Goal: Task Accomplishment & Management: Complete application form

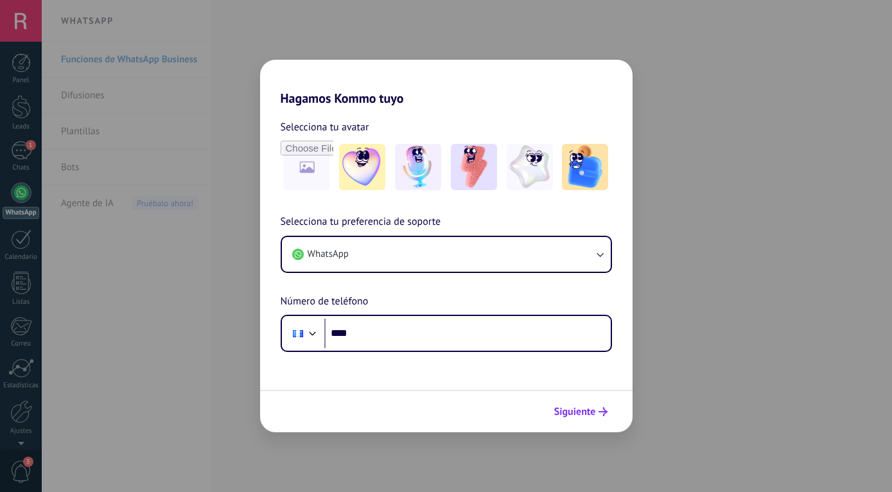
click at [583, 415] on span "Siguiente" at bounding box center [575, 411] width 42 height 9
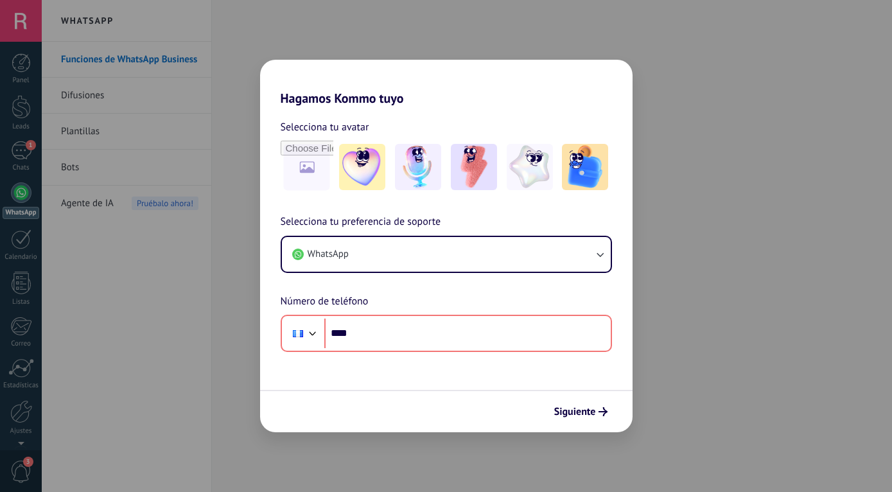
click at [678, 250] on div "Hagamos Kommo tuyo Selecciona tu avatar Selecciona tu preferencia de soporte Wh…" at bounding box center [446, 246] width 892 height 492
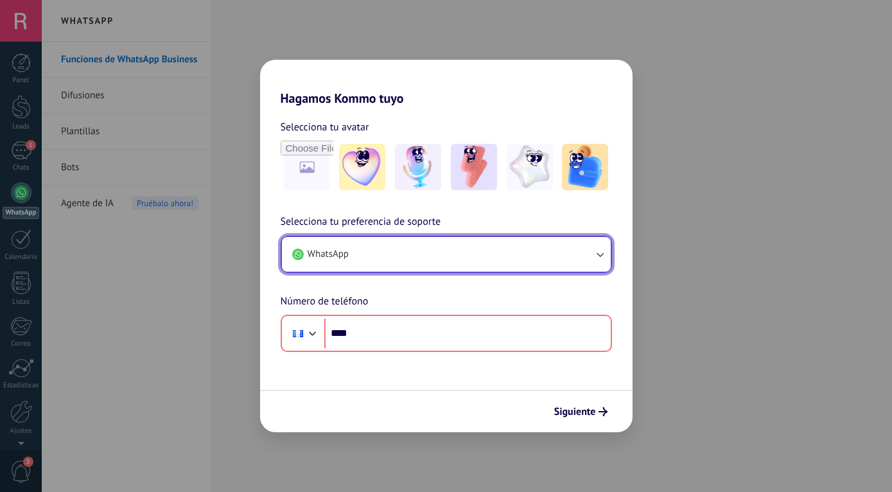
click at [431, 254] on button "WhatsApp" at bounding box center [446, 254] width 329 height 35
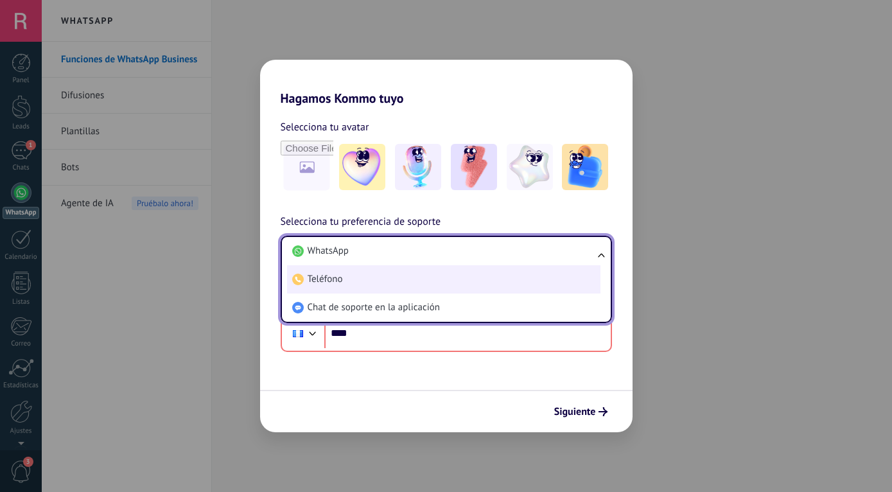
click at [321, 280] on span "Teléfono" at bounding box center [325, 279] width 35 height 13
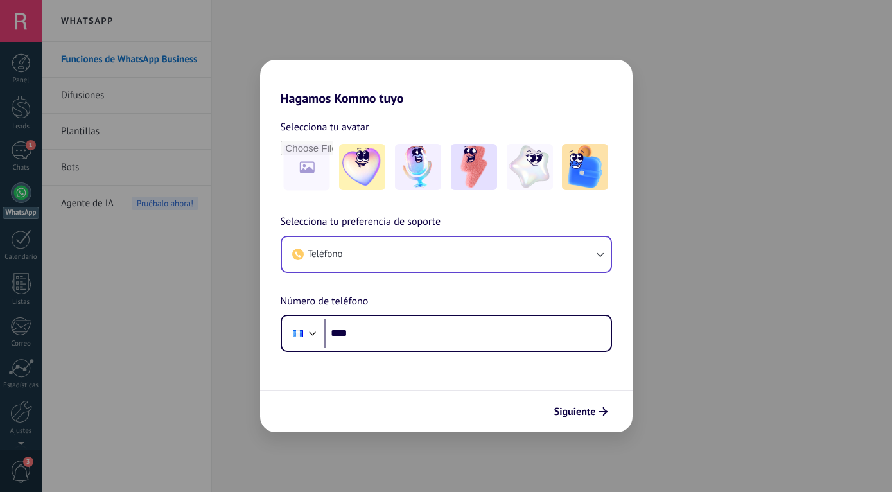
drag, startPoint x: 853, startPoint y: 220, endPoint x: 826, endPoint y: 221, distance: 27.0
click at [851, 220] on div "Hagamos Kommo tuyo Selecciona tu avatar Selecciona tu preferencia de soporte Te…" at bounding box center [446, 246] width 892 height 492
click at [608, 44] on div "Hagamos Kommo tuyo Selecciona tu avatar Selecciona tu preferencia de soporte Te…" at bounding box center [446, 246] width 892 height 492
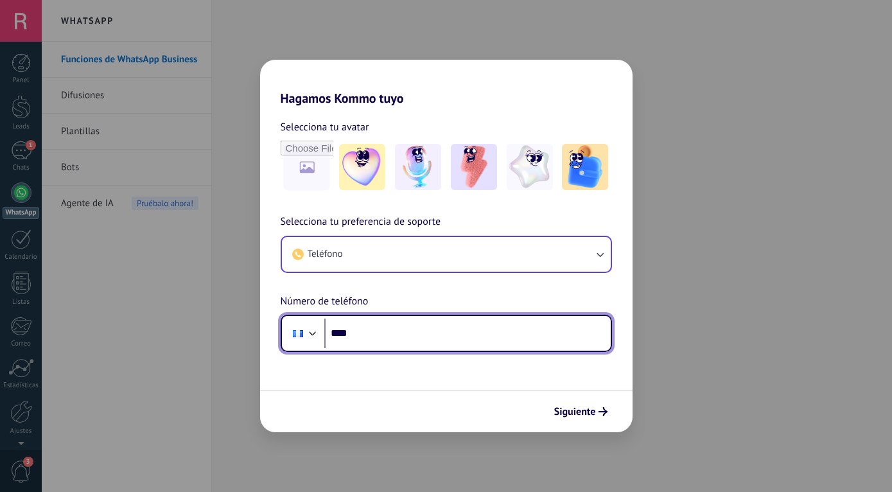
click at [384, 339] on input "****" at bounding box center [467, 334] width 287 height 30
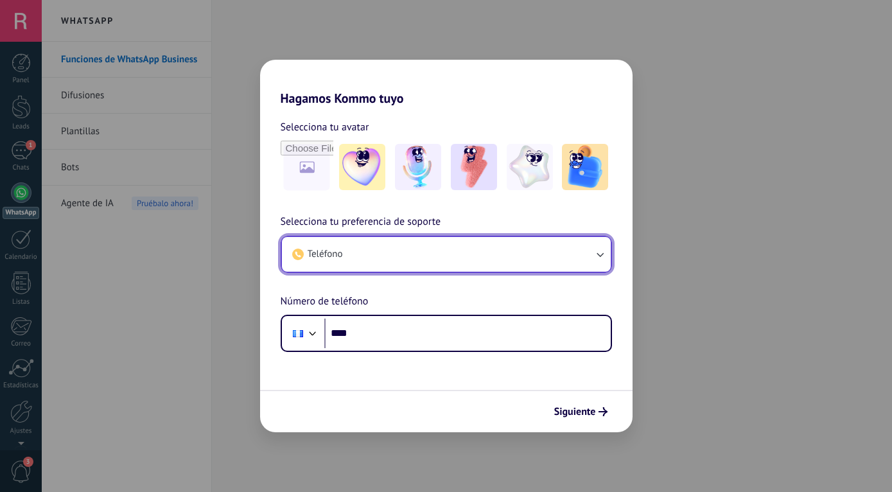
click at [415, 258] on button "Teléfono" at bounding box center [446, 254] width 329 height 35
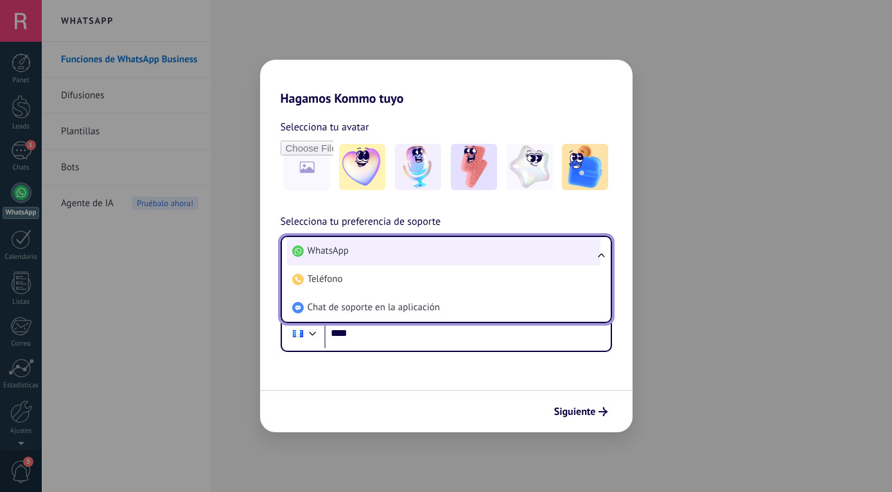
click at [360, 254] on li "WhatsApp" at bounding box center [443, 251] width 313 height 28
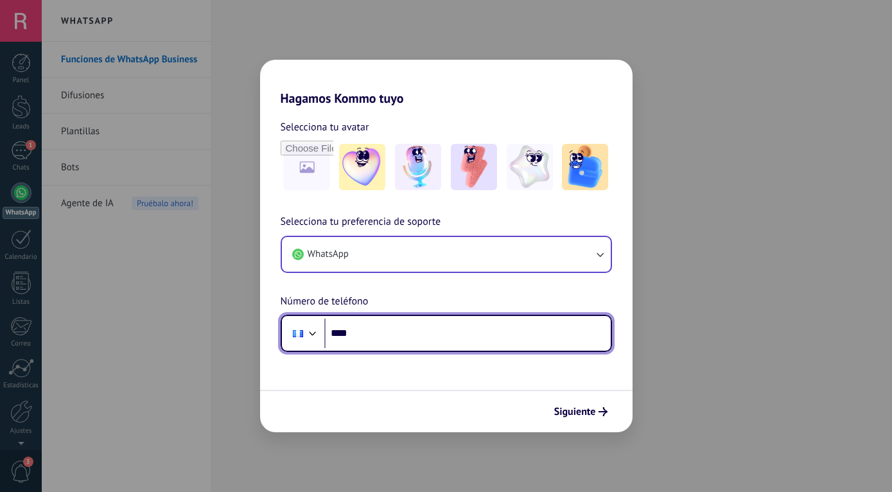
click at [412, 339] on input "****" at bounding box center [467, 334] width 287 height 30
type input "****"
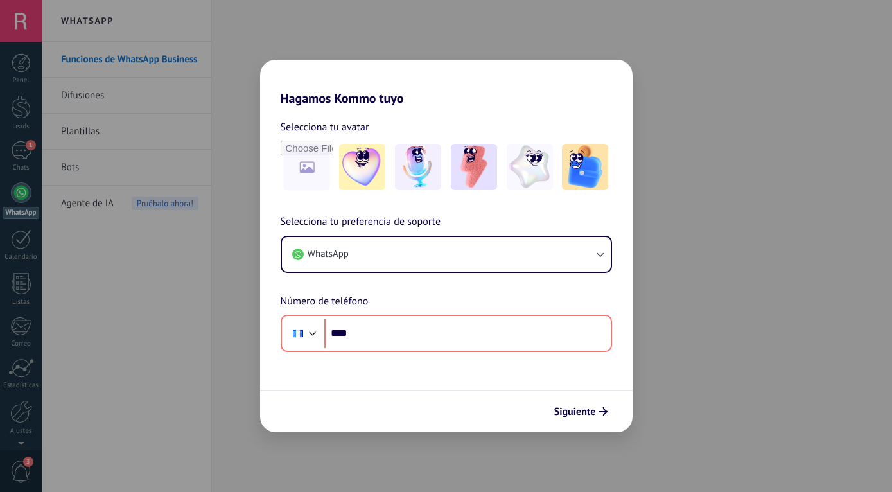
drag, startPoint x: 94, startPoint y: 278, endPoint x: 30, endPoint y: 188, distance: 110.9
click at [96, 278] on div "Hagamos Kommo tuyo Selecciona tu avatar Selecciona tu preferencia de soporte Wh…" at bounding box center [446, 246] width 892 height 492
click at [23, 191] on div "Hagamos Kommo tuyo Selecciona tu avatar Selecciona tu preferencia de soporte Wh…" at bounding box center [446, 246] width 892 height 492
click at [29, 154] on div "Hagamos Kommo tuyo Selecciona tu avatar Selecciona tu preferencia de soporte Wh…" at bounding box center [446, 246] width 892 height 492
click at [601, 413] on icon "submit" at bounding box center [603, 411] width 9 height 9
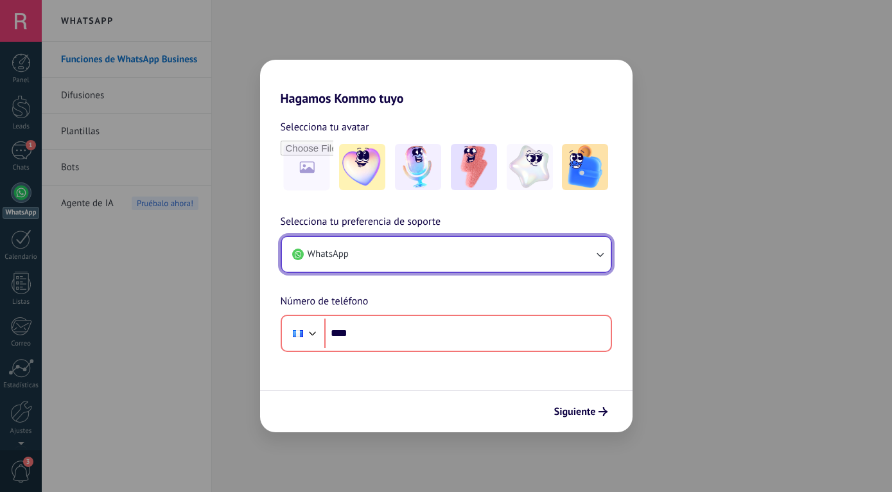
click at [574, 252] on button "WhatsApp" at bounding box center [446, 254] width 329 height 35
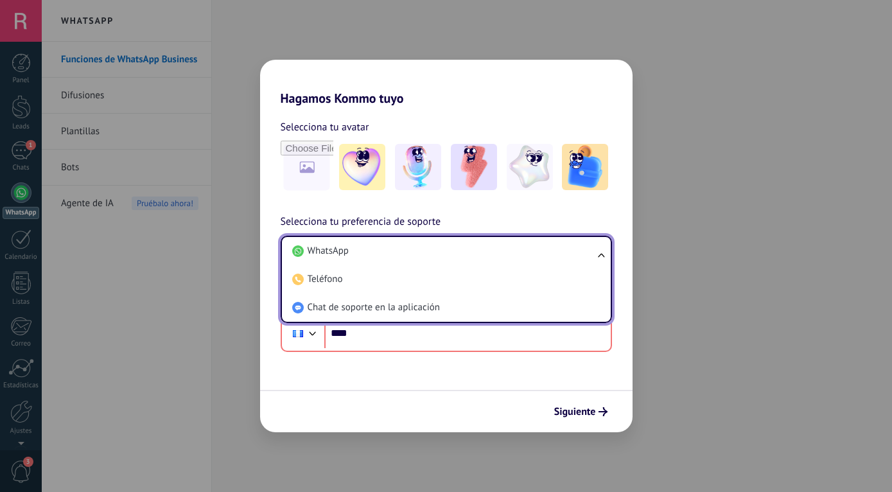
click at [707, 303] on div "Hagamos Kommo tuyo Selecciona tu avatar Selecciona tu preferencia de soporte Wh…" at bounding box center [446, 246] width 892 height 492
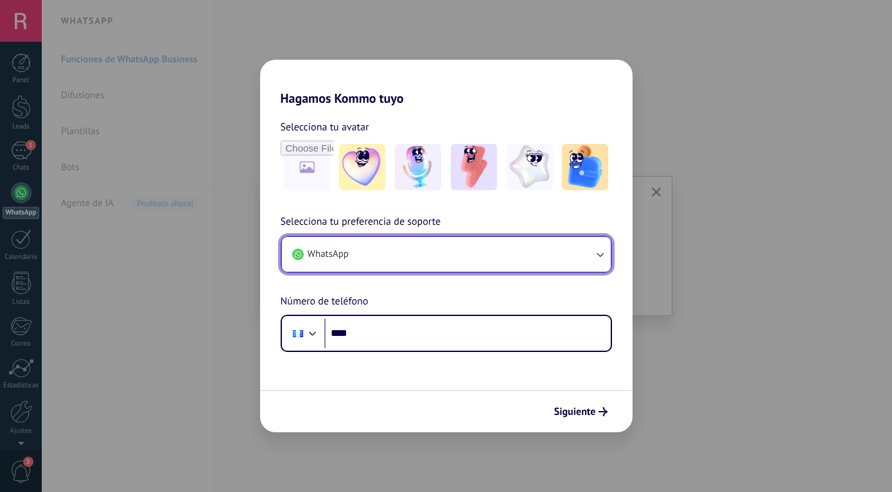
click at [413, 252] on button "WhatsApp" at bounding box center [446, 254] width 329 height 35
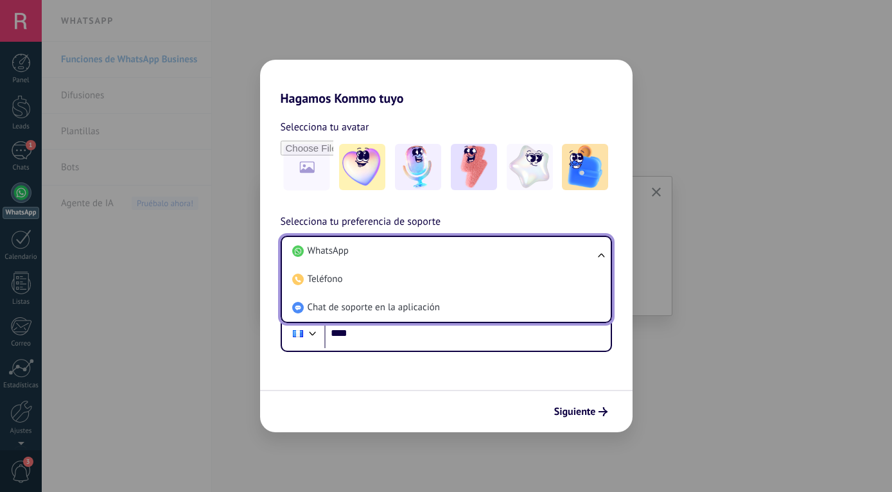
click at [700, 392] on div "Hagamos Kommo tuyo Selecciona tu avatar Selecciona tu preferencia de soporte Wh…" at bounding box center [446, 246] width 892 height 492
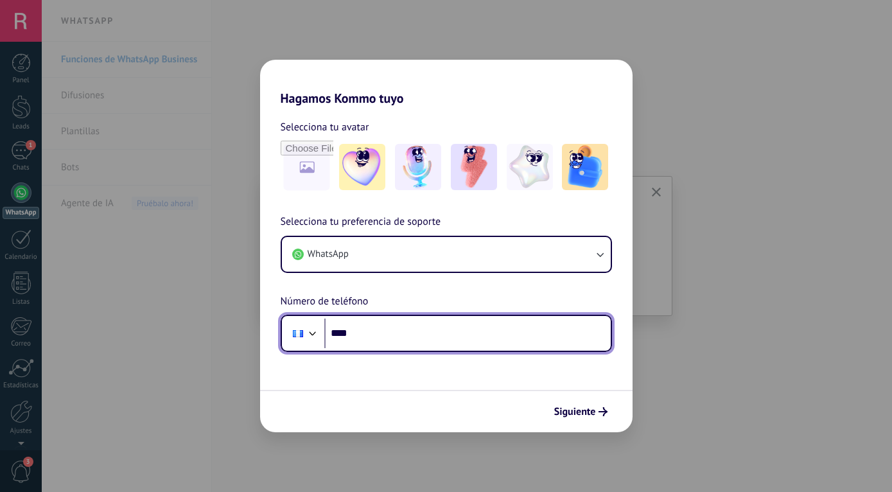
click at [387, 332] on input "****" at bounding box center [467, 334] width 287 height 30
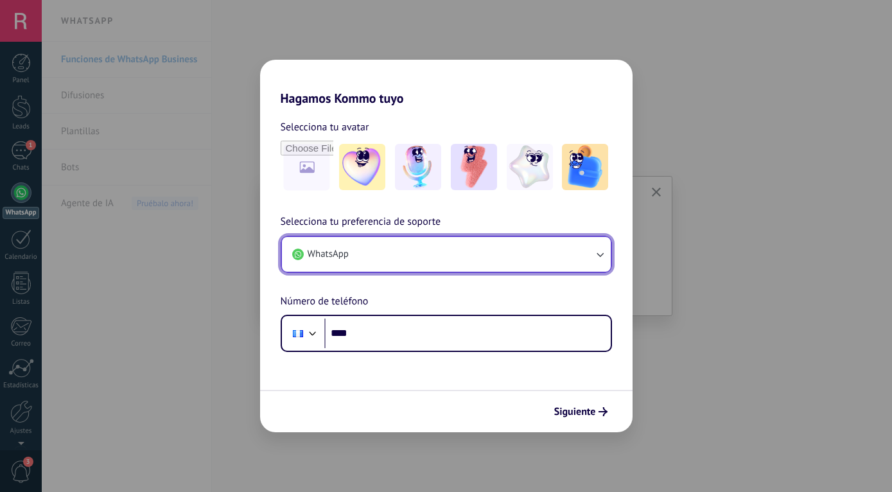
click at [369, 256] on button "WhatsApp" at bounding box center [446, 254] width 329 height 35
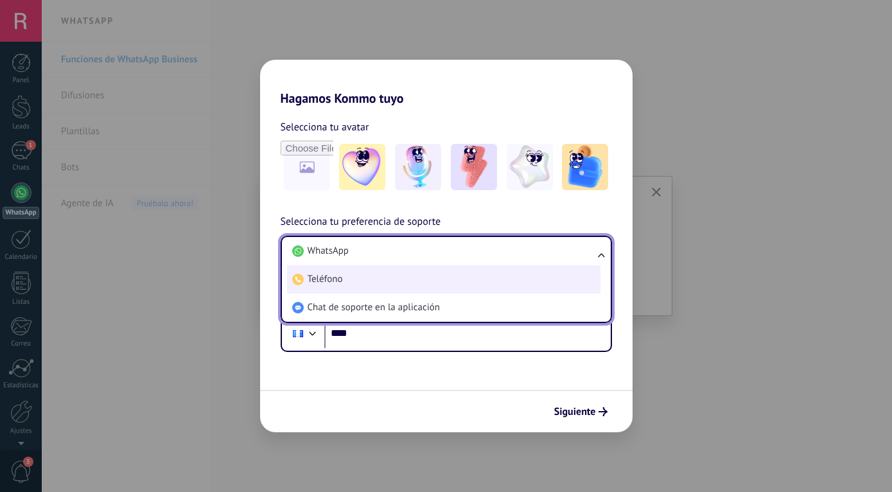
click at [339, 275] on span "Teléfono" at bounding box center [325, 279] width 35 height 13
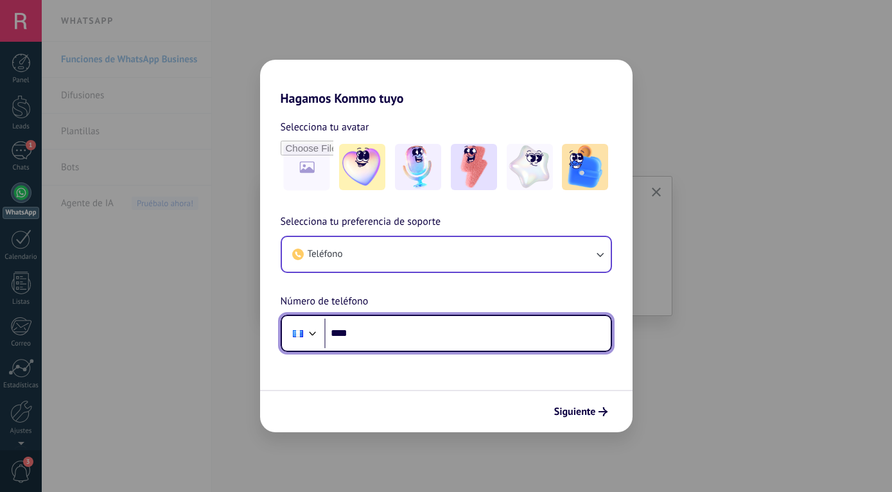
click at [370, 333] on input "****" at bounding box center [467, 334] width 287 height 30
type input "**********"
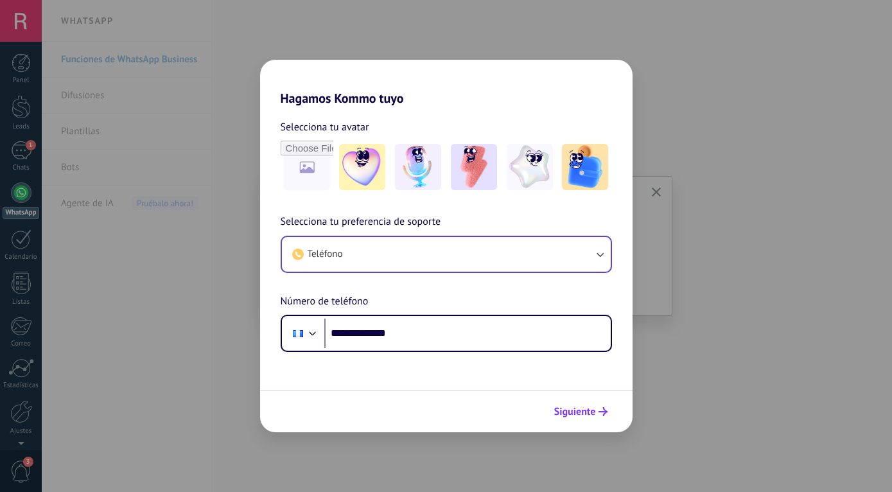
click at [574, 413] on span "Siguiente" at bounding box center [575, 411] width 42 height 9
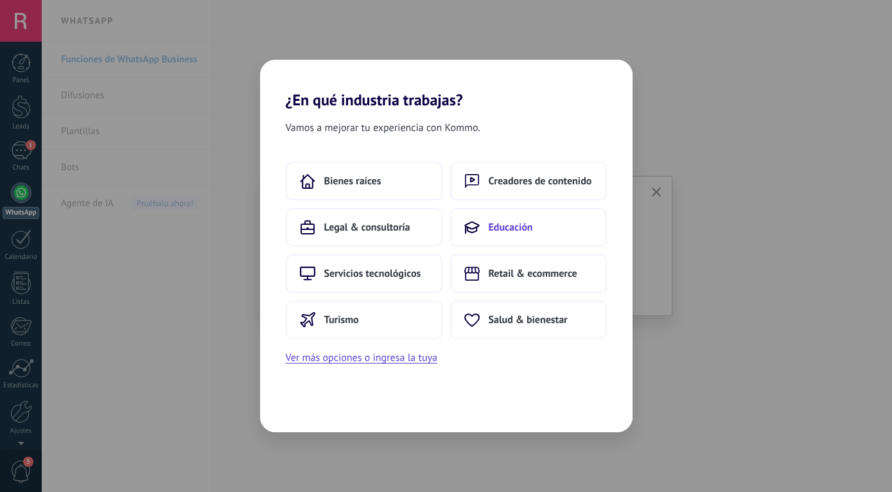
click at [511, 234] on button "Educación" at bounding box center [528, 227] width 157 height 39
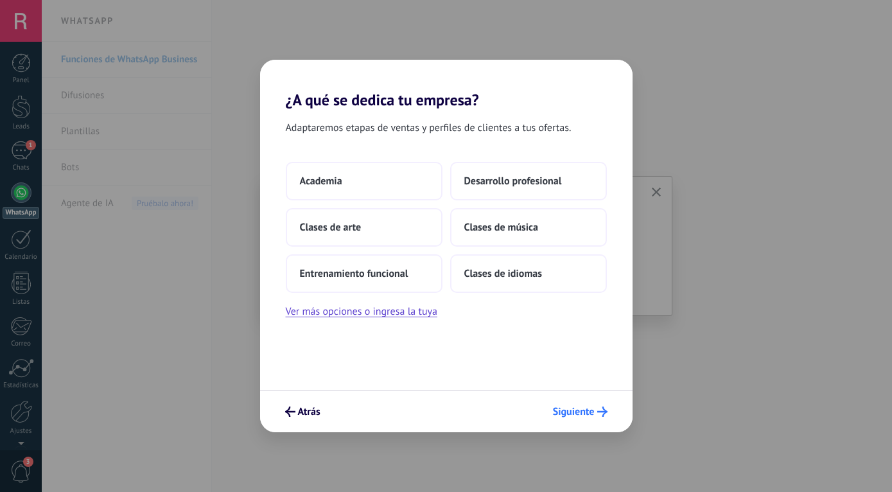
click at [581, 411] on span "Siguiente" at bounding box center [574, 411] width 42 height 9
click at [329, 182] on span "Academia" at bounding box center [321, 181] width 42 height 13
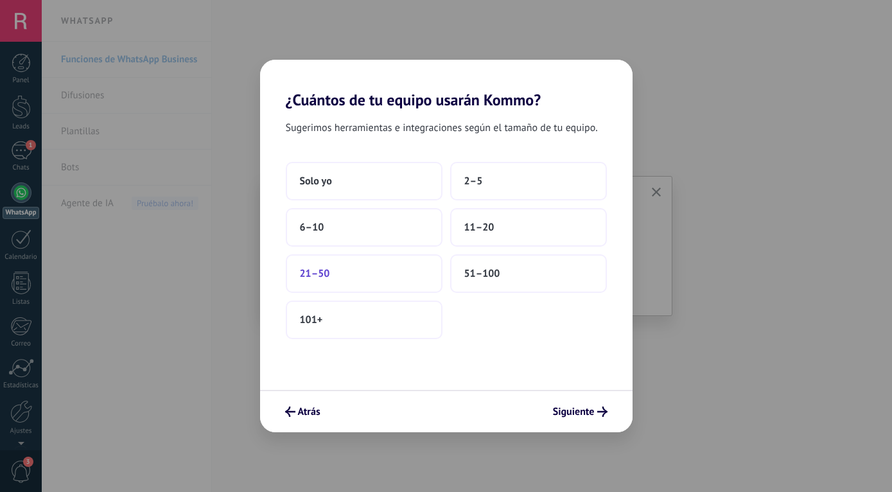
click at [323, 279] on span "21–50" at bounding box center [315, 273] width 30 height 13
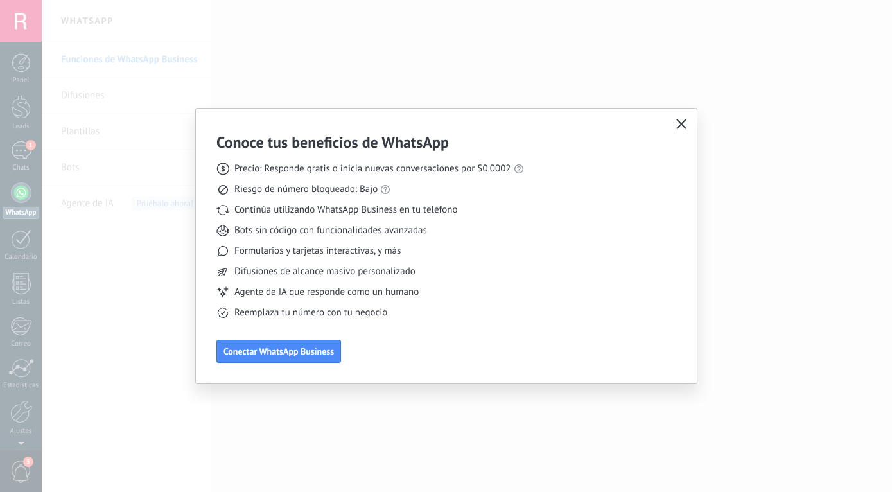
click at [678, 123] on icon "button" at bounding box center [681, 124] width 10 height 10
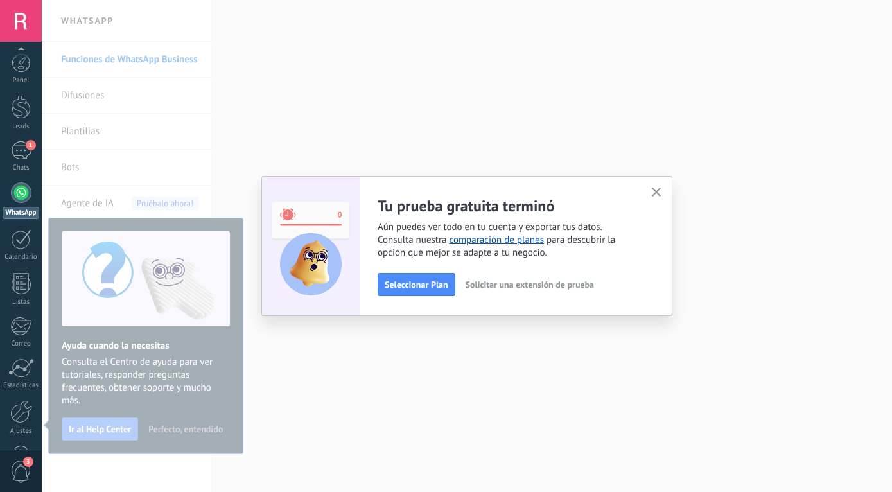
scroll to position [43, 0]
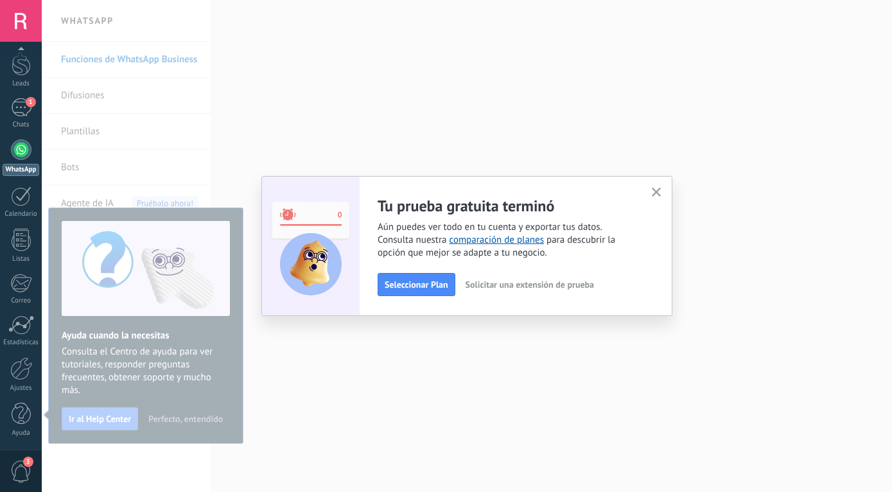
click at [659, 189] on icon "button" at bounding box center [657, 193] width 10 height 10
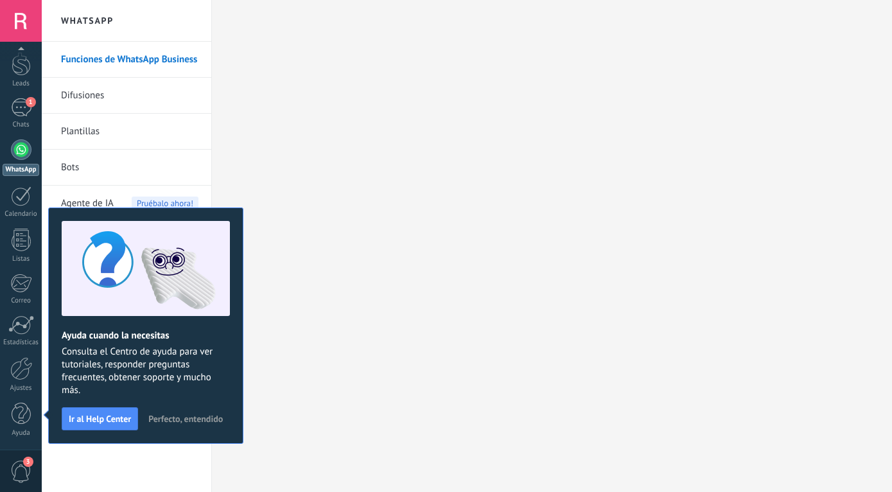
scroll to position [0, 0]
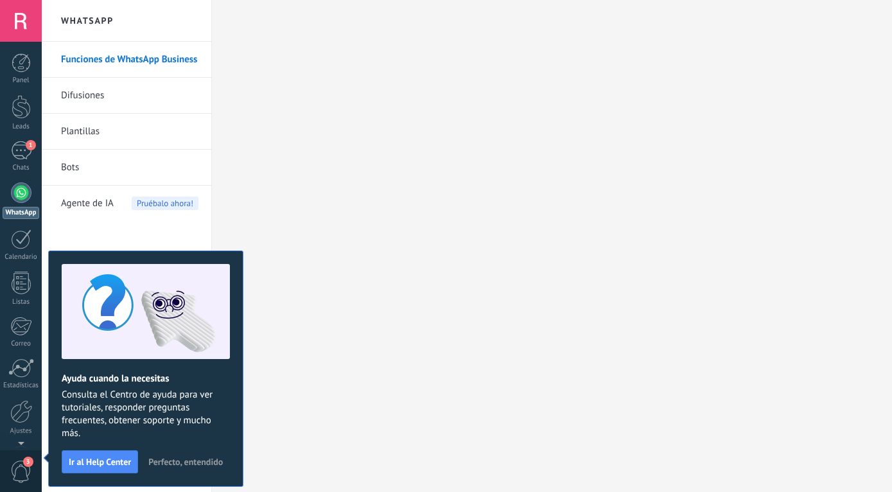
click at [211, 461] on span "Perfecto, entendido" at bounding box center [185, 461] width 75 height 9
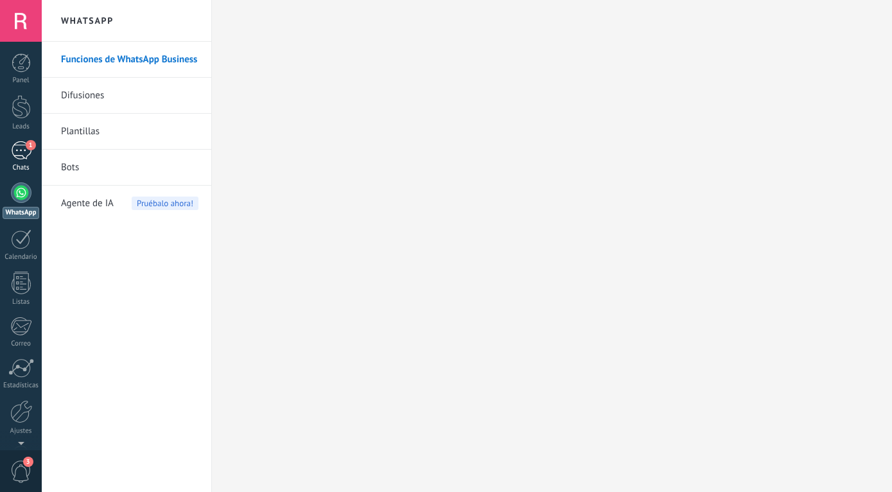
click at [24, 155] on div "1" at bounding box center [21, 150] width 21 height 19
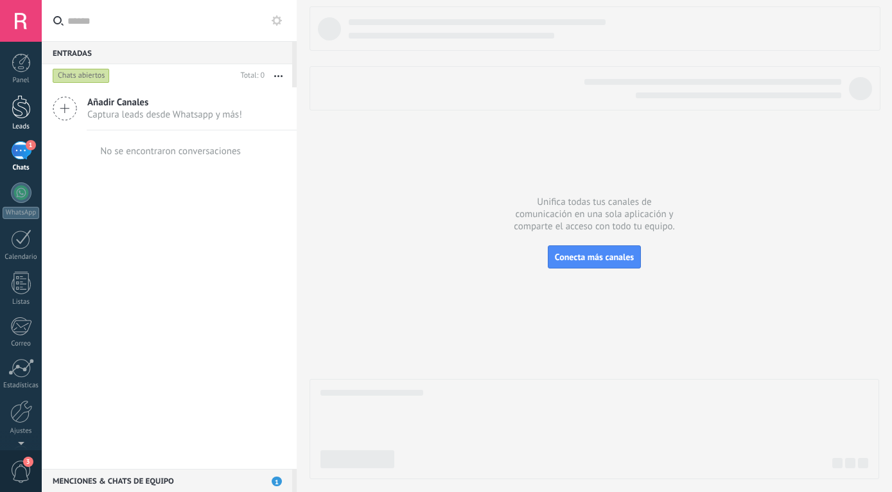
click at [26, 114] on div at bounding box center [21, 107] width 19 height 24
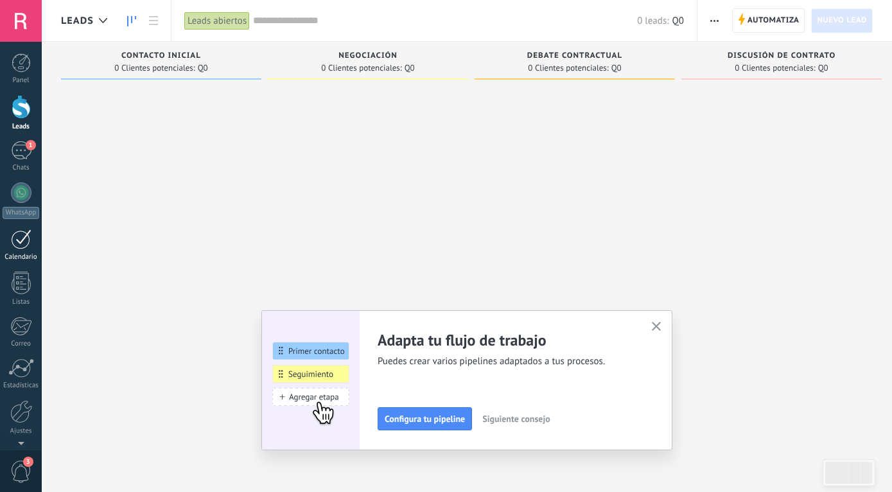
click at [28, 242] on div at bounding box center [21, 239] width 21 height 20
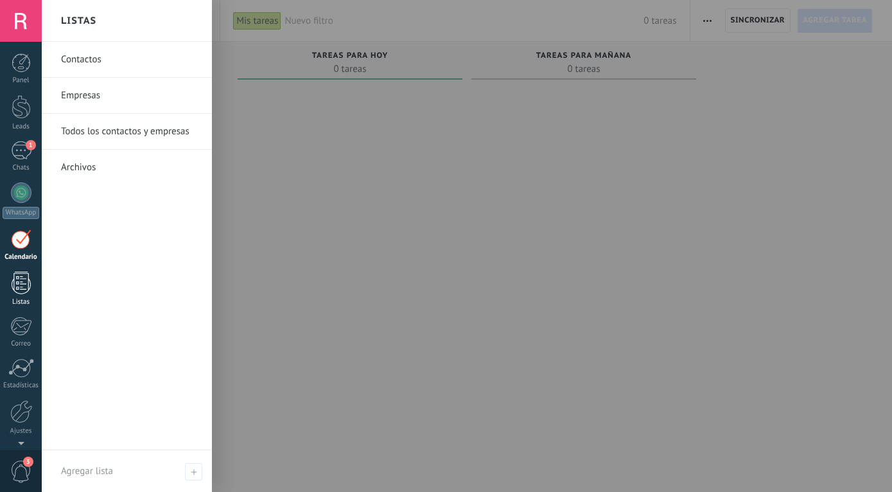
click at [25, 285] on div at bounding box center [21, 283] width 19 height 22
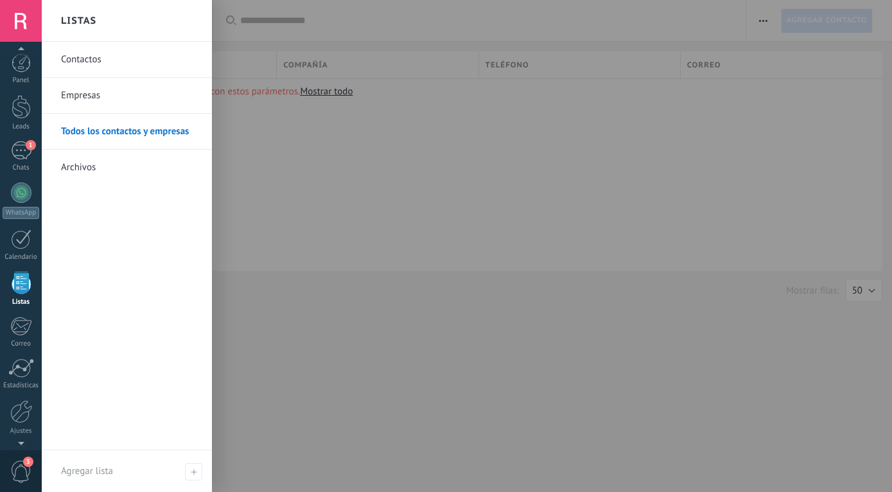
scroll to position [33, 0]
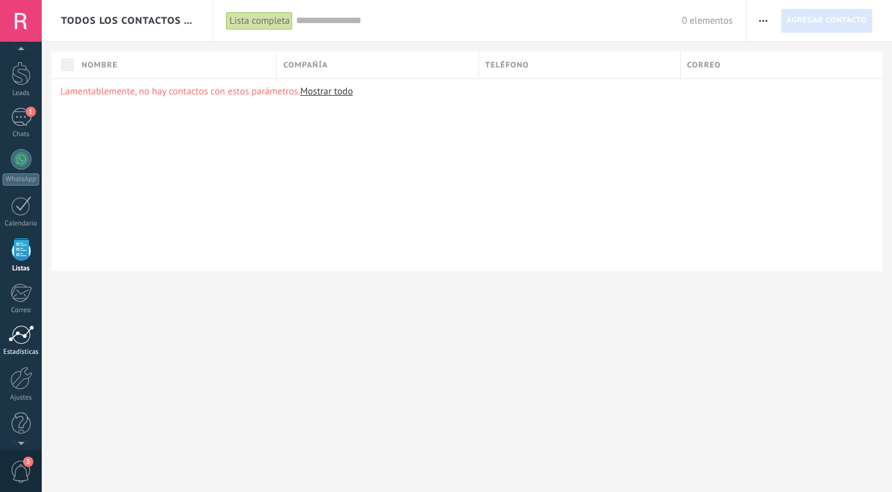
click at [28, 342] on div at bounding box center [21, 334] width 26 height 19
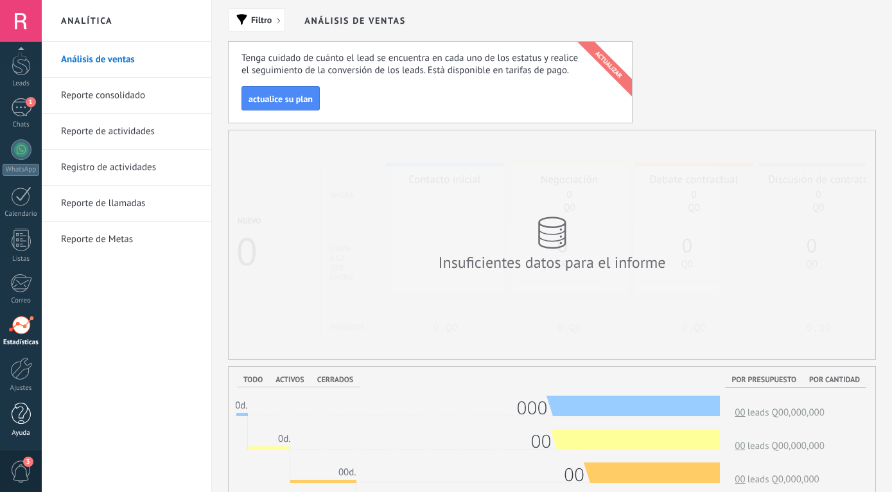
scroll to position [66, 0]
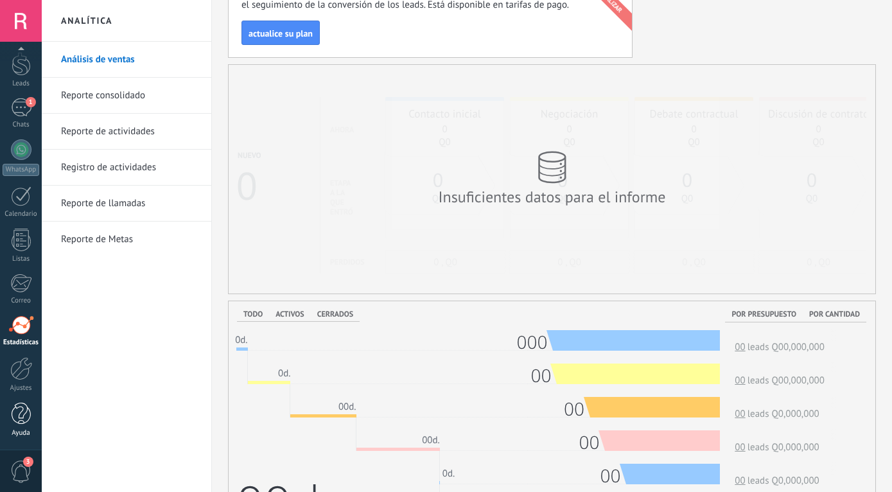
click at [22, 420] on div at bounding box center [21, 414] width 19 height 22
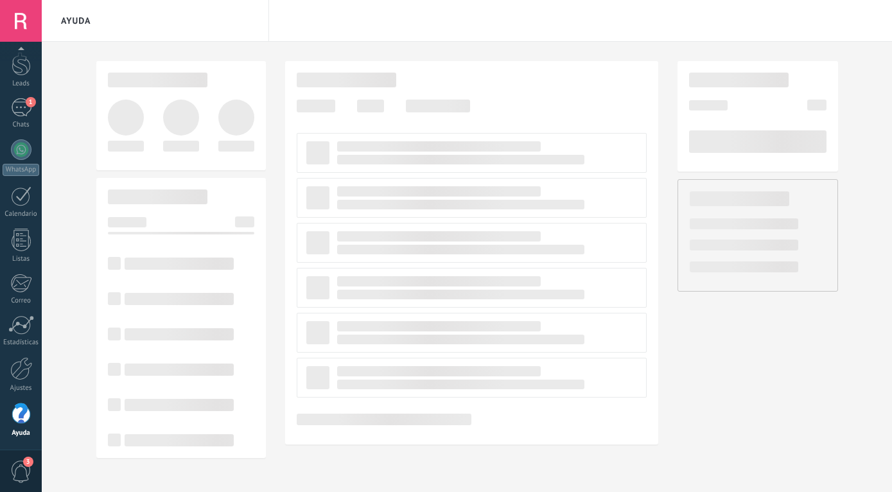
scroll to position [43, 0]
